Goal: Task Accomplishment & Management: Manage account settings

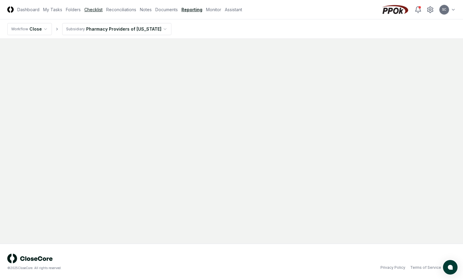
click at [94, 9] on link "Checklist" at bounding box center [93, 9] width 18 height 6
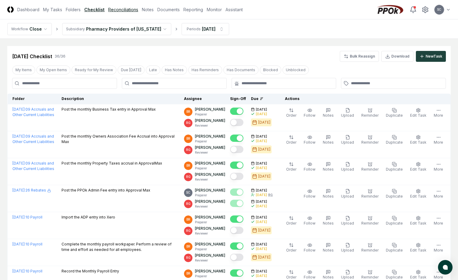
click at [115, 11] on link "Reconciliations" at bounding box center [123, 9] width 30 height 6
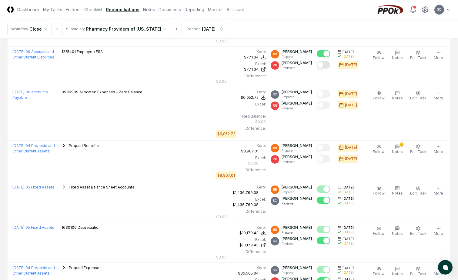
scroll to position [455, 0]
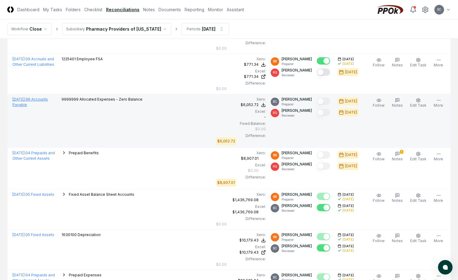
click at [32, 98] on link "[DATE] : 96 Accounts Payable" at bounding box center [29, 102] width 35 height 10
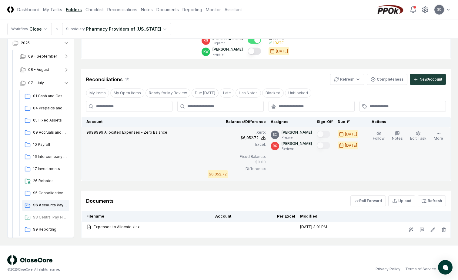
scroll to position [105, 0]
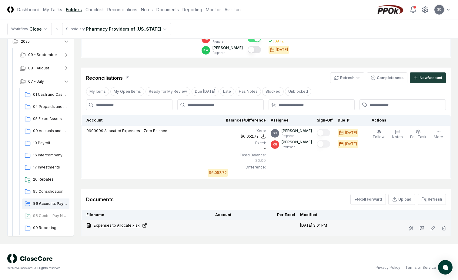
click at [110, 224] on link "Expenses to Allocate.xlsx" at bounding box center [148, 225] width 124 height 5
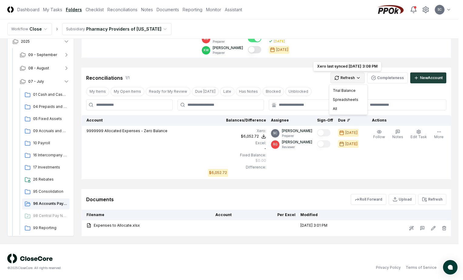
click at [348, 81] on html "CloseCore Dashboard My Tasks Folders Checklist Reconciliations Notes Documents …" at bounding box center [231, 87] width 463 height 385
click at [333, 109] on div "All" at bounding box center [348, 108] width 36 height 9
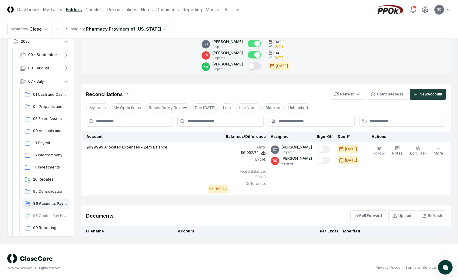
scroll to position [104, 0]
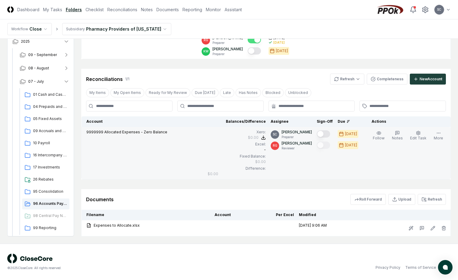
click at [330, 135] on button "Mark complete" at bounding box center [323, 133] width 13 height 7
click at [328, 162] on td at bounding box center [324, 153] width 21 height 52
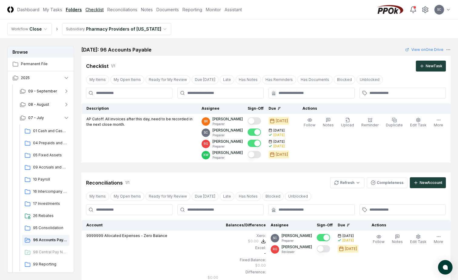
click at [93, 10] on link "Checklist" at bounding box center [94, 9] width 18 height 6
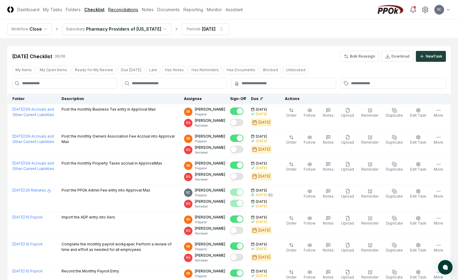
click at [127, 8] on link "Reconciliations" at bounding box center [123, 9] width 30 height 6
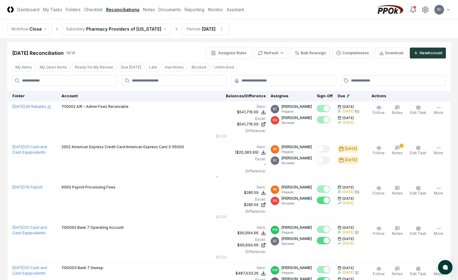
scroll to position [30, 0]
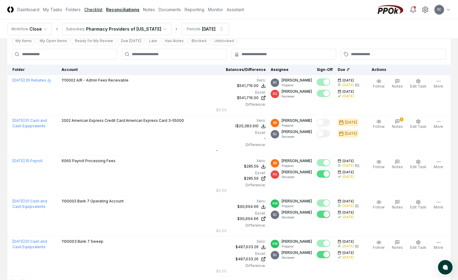
click at [91, 8] on link "Checklist" at bounding box center [93, 9] width 18 height 6
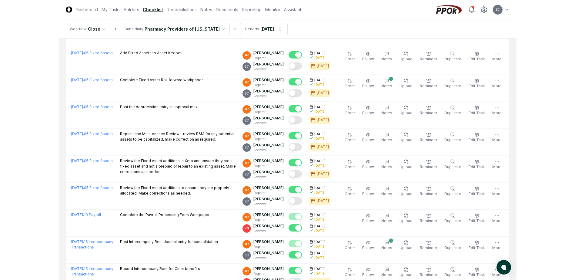
scroll to position [455, 0]
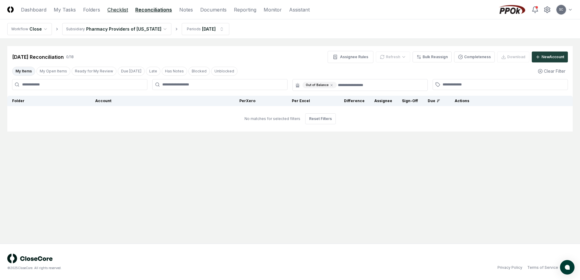
click at [121, 9] on link "Checklist" at bounding box center [117, 9] width 21 height 7
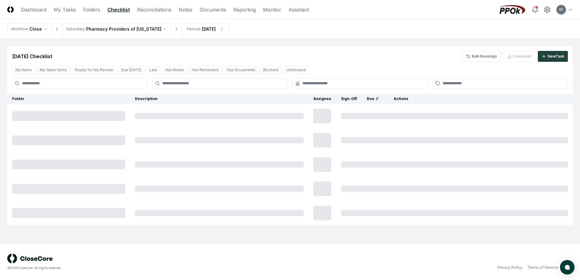
click at [121, 9] on link "Checklist" at bounding box center [118, 9] width 22 height 7
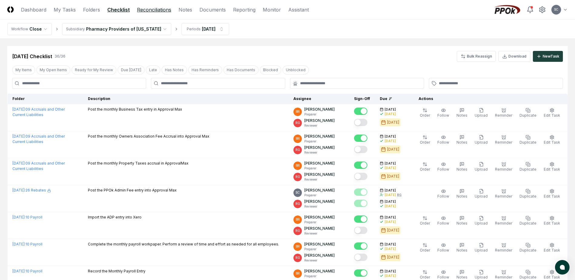
click at [144, 10] on link "Reconciliations" at bounding box center [154, 9] width 34 height 7
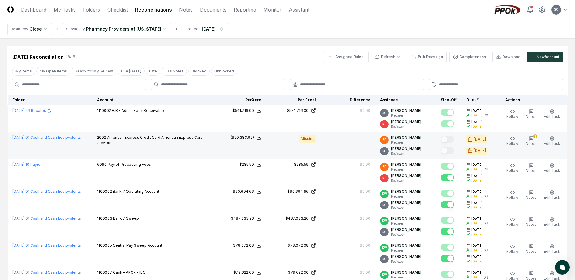
click at [55, 137] on link "July 2025 : 01 Cash and Cash Equipvalents" at bounding box center [46, 137] width 68 height 5
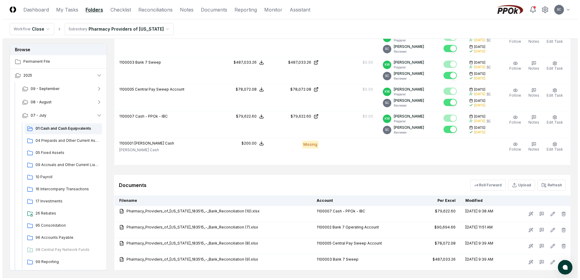
scroll to position [172, 0]
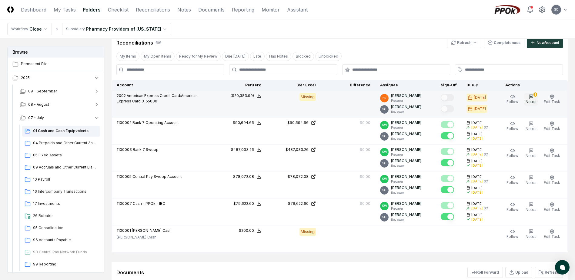
click at [532, 100] on span "Notes" at bounding box center [531, 101] width 11 height 5
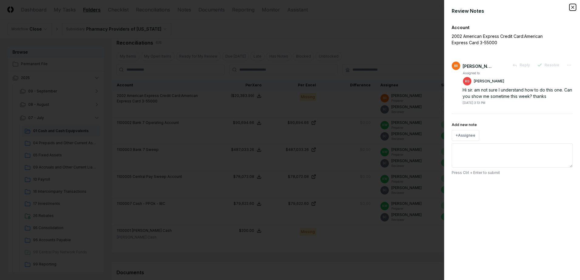
click at [573, 6] on icon "button" at bounding box center [572, 7] width 5 height 5
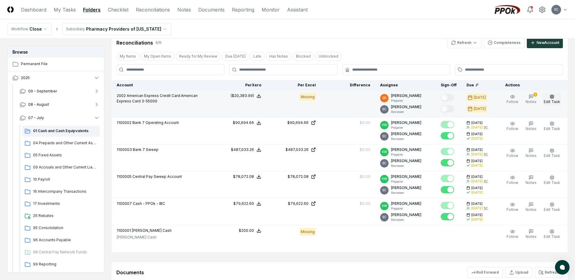
click at [555, 99] on button "Edit Task" at bounding box center [552, 99] width 19 height 13
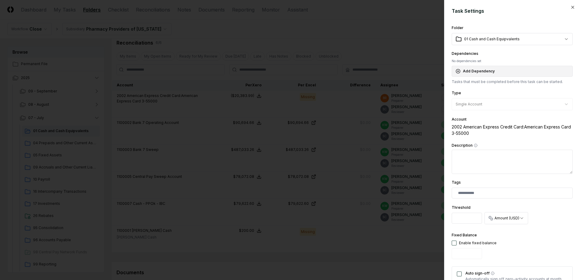
click at [471, 70] on button "Add Dependency" at bounding box center [511, 71] width 121 height 11
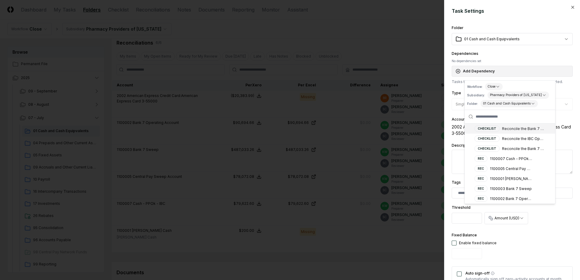
click at [471, 70] on button "Add Dependency" at bounding box center [511, 71] width 121 height 11
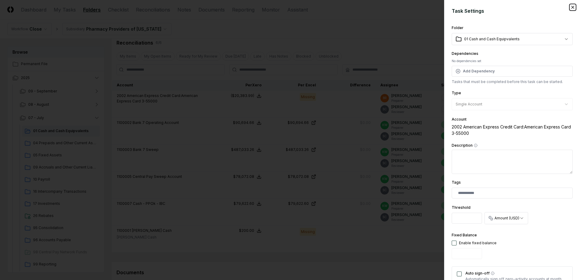
click at [570, 9] on icon "button" at bounding box center [572, 7] width 5 height 5
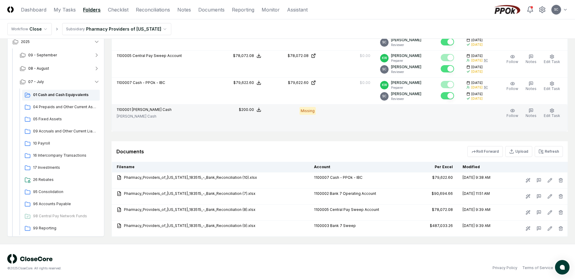
scroll to position [293, 0]
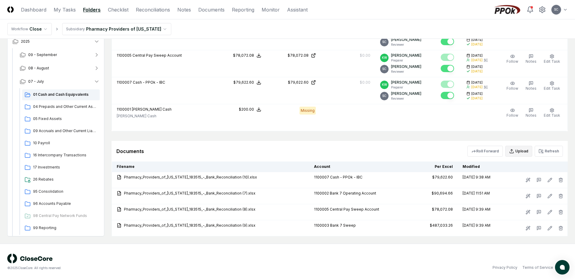
click at [519, 150] on button "Upload" at bounding box center [518, 151] width 27 height 11
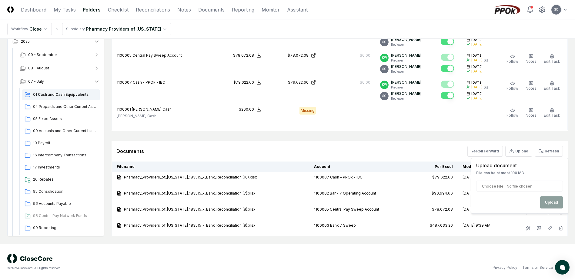
click at [492, 186] on input "file" at bounding box center [519, 186] width 87 height 11
type input "**********"
click at [553, 201] on button "Upload" at bounding box center [551, 202] width 23 height 12
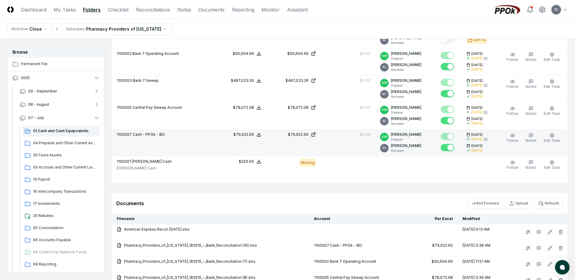
scroll to position [309, 0]
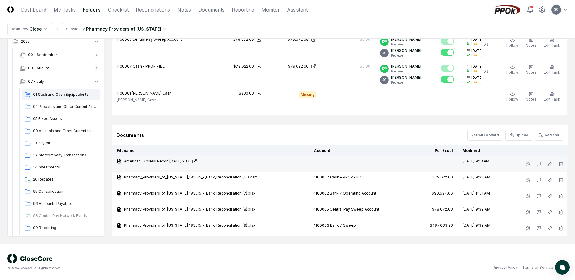
click at [154, 161] on link "American Express Recon July 2025.xlsx" at bounding box center [211, 161] width 188 height 5
click at [167, 161] on link "American Express Recon July 2025.xlsx" at bounding box center [211, 161] width 188 height 5
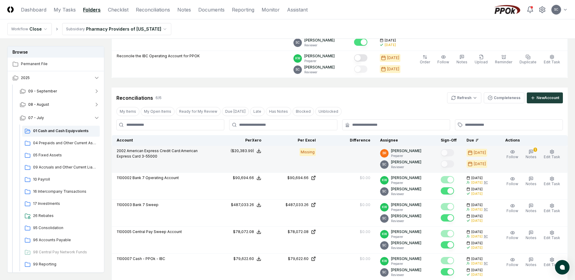
scroll to position [128, 0]
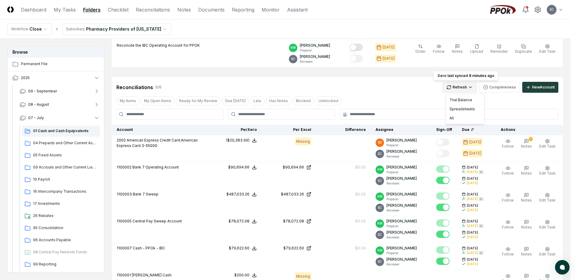
click at [458, 87] on html "CloseCore Dashboard My Tasks Folders Checklist Reconciliations Notes Documents …" at bounding box center [287, 167] width 575 height 590
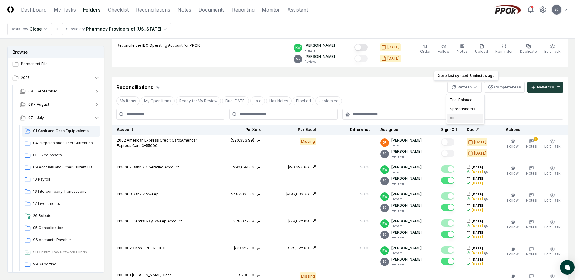
click at [454, 119] on div "All" at bounding box center [465, 118] width 36 height 9
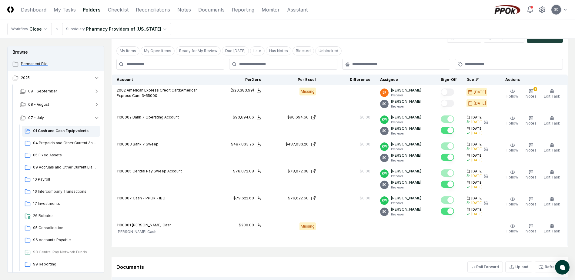
scroll to position [188, 0]
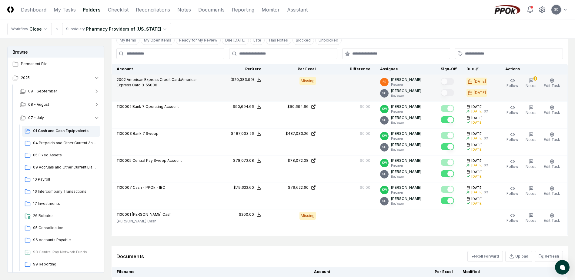
click at [135, 81] on span "American Express Credit Card:American Express Card 3-55000" at bounding box center [157, 82] width 81 height 10
click at [245, 79] on div "($20,383.99)" at bounding box center [242, 79] width 23 height 5
click at [250, 114] on button "Download .xlsx" at bounding box center [258, 116] width 42 height 11
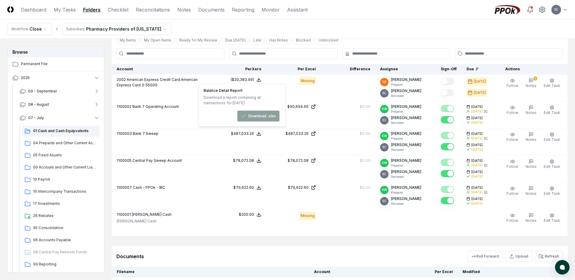
click at [225, 256] on div "Documents Roll Forward Upload Refresh" at bounding box center [339, 256] width 446 height 11
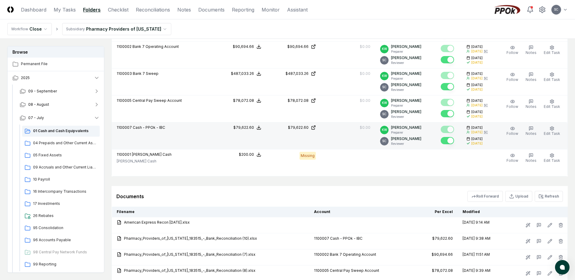
scroll to position [309, 0]
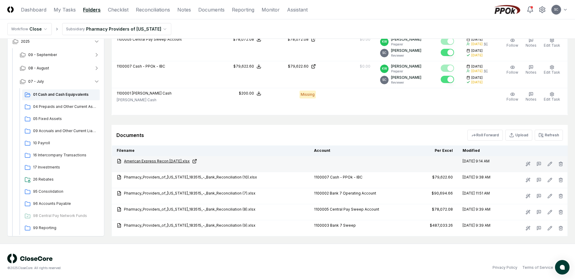
click at [177, 161] on link "American Express Recon July 2025.xlsx" at bounding box center [211, 161] width 188 height 5
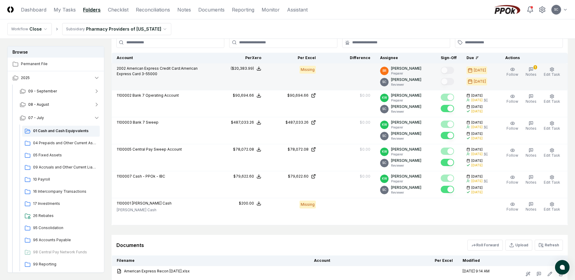
scroll to position [97, 0]
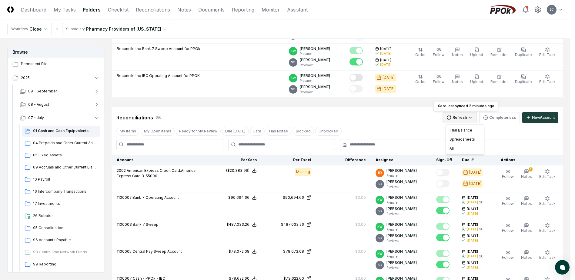
click at [459, 116] on html "CloseCore Dashboard My Tasks Folders Checklist Reconciliations Notes Documents …" at bounding box center [287, 198] width 575 height 590
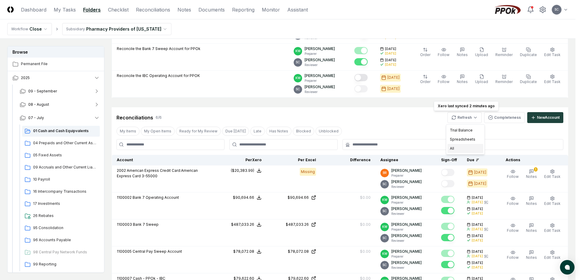
click at [452, 149] on div "All" at bounding box center [465, 148] width 36 height 9
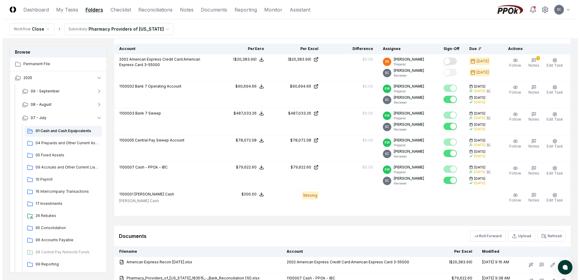
scroll to position [309, 0]
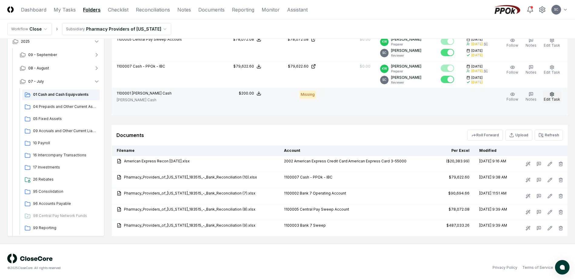
click at [551, 93] on icon "button" at bounding box center [552, 94] width 5 height 5
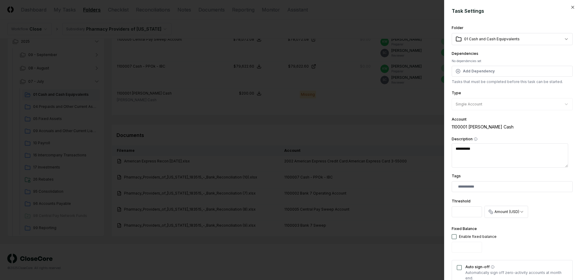
click at [540, 203] on div "**********" at bounding box center [511, 208] width 121 height 23
click at [453, 237] on button "button" at bounding box center [453, 236] width 5 height 5
type textarea "*"
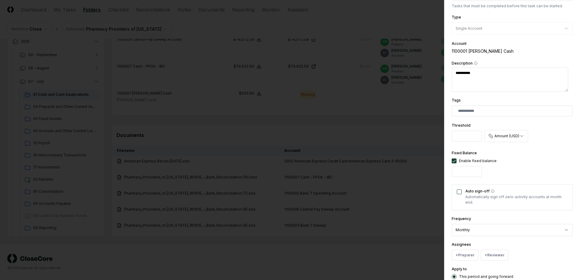
scroll to position [91, 0]
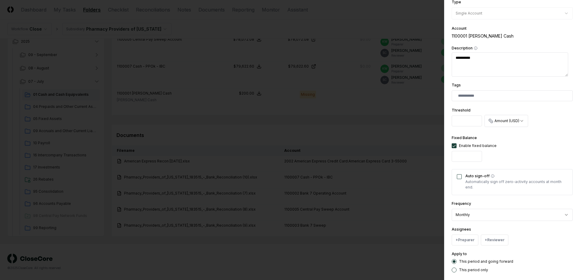
drag, startPoint x: 466, startPoint y: 156, endPoint x: 437, endPoint y: 161, distance: 29.3
type input "******"
click at [546, 243] on div "+ Preparer + Reviewer" at bounding box center [511, 240] width 121 height 11
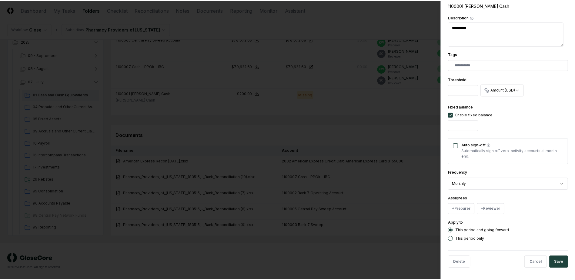
scroll to position [122, 0]
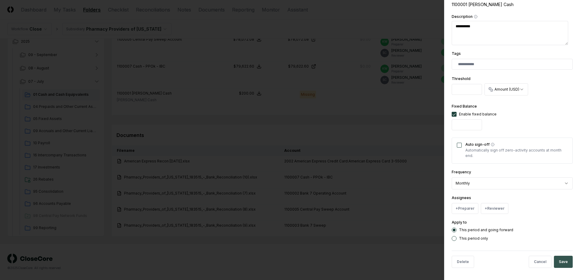
click at [558, 262] on button "Save" at bounding box center [562, 262] width 19 height 12
type textarea "*"
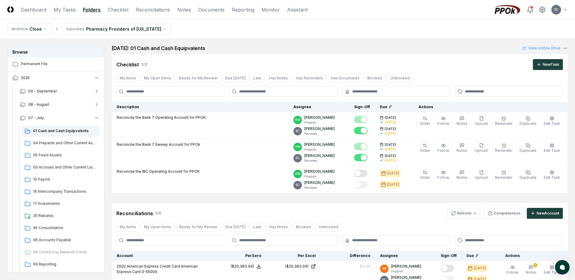
scroll to position [0, 0]
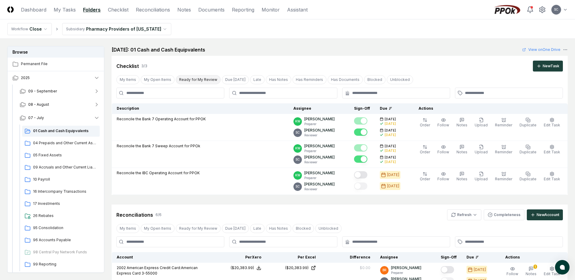
click at [190, 83] on button "Ready for My Review" at bounding box center [198, 79] width 45 height 9
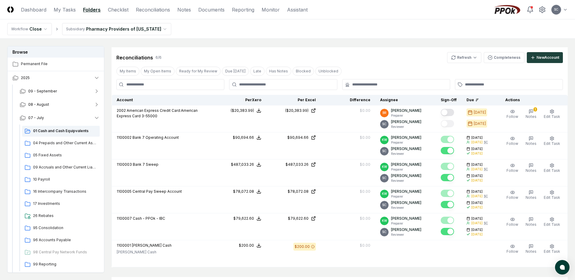
scroll to position [121, 0]
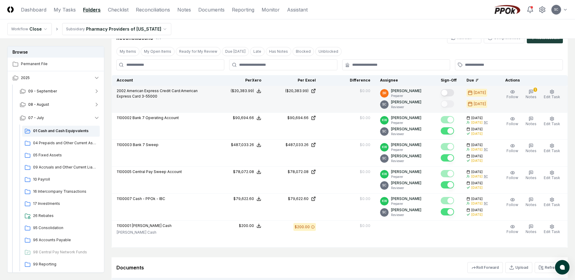
click at [451, 95] on button "Mark complete" at bounding box center [447, 92] width 13 height 7
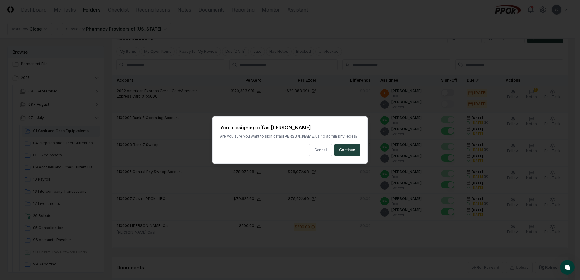
click at [451, 95] on div at bounding box center [290, 140] width 580 height 280
click at [346, 151] on button "Continue" at bounding box center [347, 150] width 26 height 12
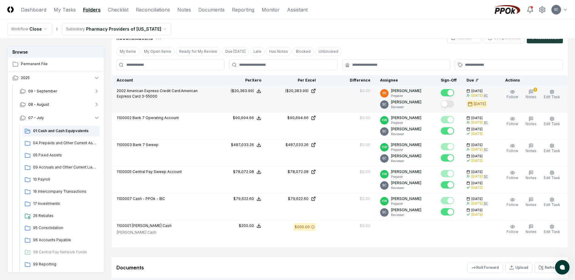
click at [454, 103] on button "Mark complete" at bounding box center [447, 103] width 13 height 7
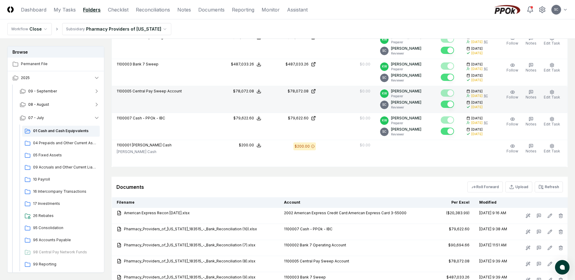
scroll to position [102, 0]
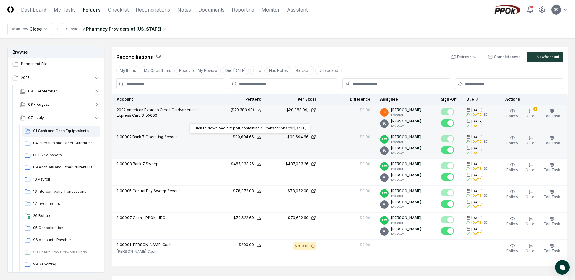
click at [253, 135] on div "$90,694.66" at bounding box center [243, 136] width 21 height 5
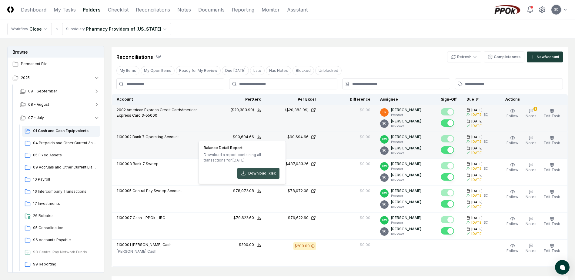
click at [257, 175] on button "Download .xlsx" at bounding box center [258, 173] width 42 height 11
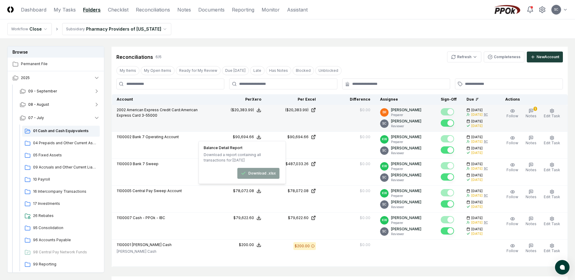
click at [143, 130] on td "2002 American Express Credit Card:American Express Card 3-55000" at bounding box center [162, 118] width 100 height 27
